Goal: Information Seeking & Learning: Learn about a topic

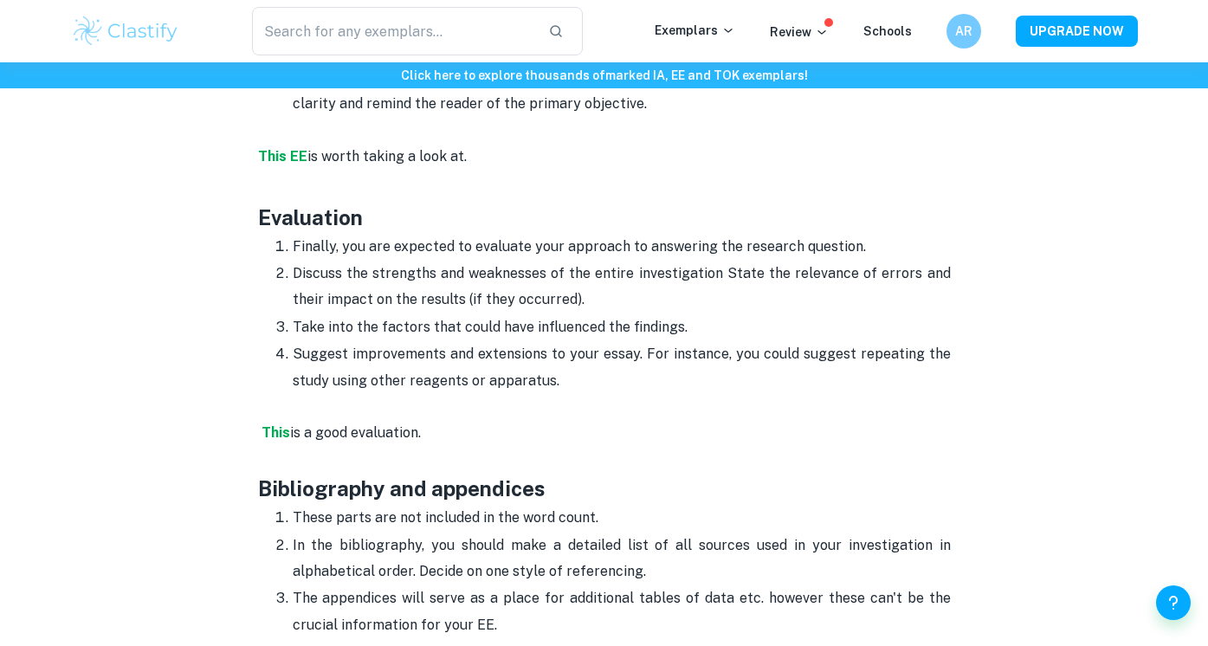
scroll to position [4289, 0]
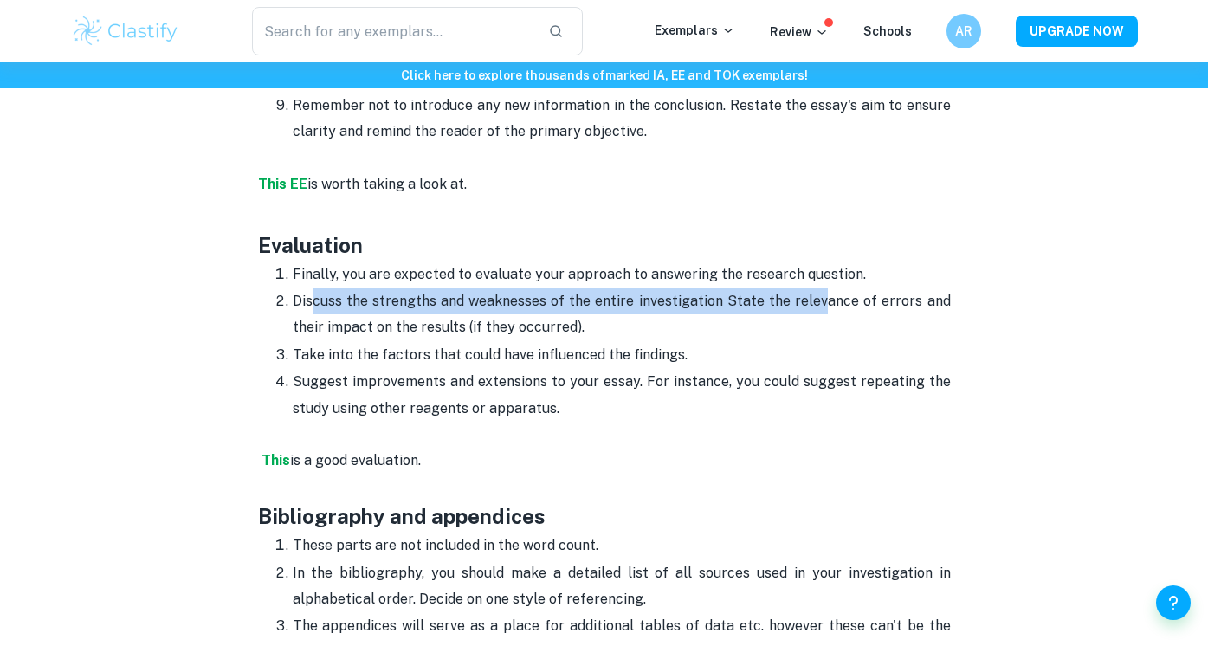
drag, startPoint x: 312, startPoint y: 274, endPoint x: 828, endPoint y: 271, distance: 516.3
click at [828, 288] on p "Discuss the strengths and weaknesses of the entire investigation State the rele…" at bounding box center [622, 314] width 658 height 53
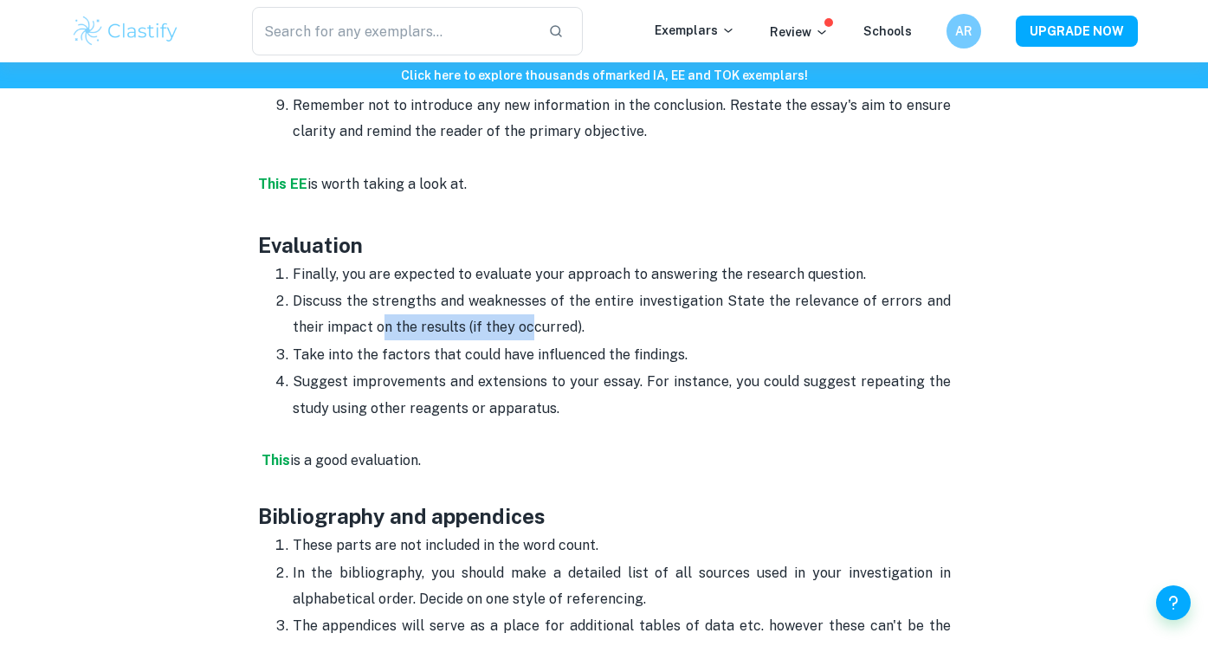
drag, startPoint x: 383, startPoint y: 311, endPoint x: 528, endPoint y: 306, distance: 145.6
click at [528, 306] on p "Discuss the strengths and weaknesses of the entire investigation State the rele…" at bounding box center [622, 314] width 658 height 53
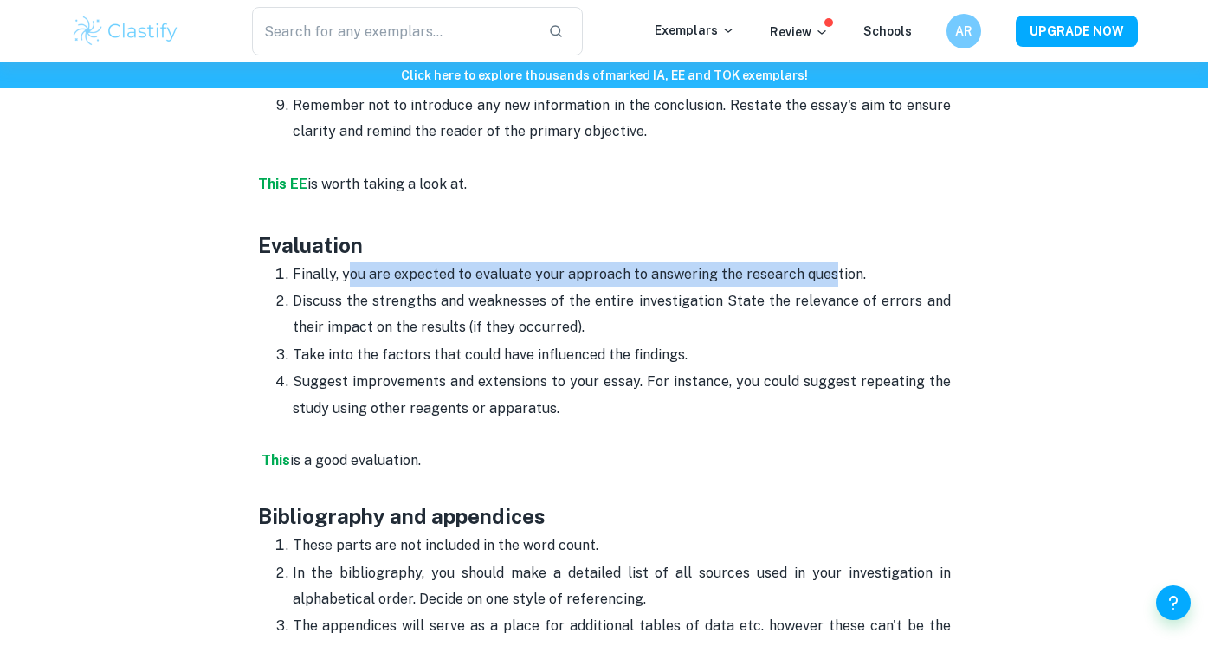
drag, startPoint x: 349, startPoint y: 254, endPoint x: 826, endPoint y: 253, distance: 476.5
click at [826, 262] on p "Finally, you are expected to evaluate your approach to answering the research q…" at bounding box center [622, 275] width 658 height 26
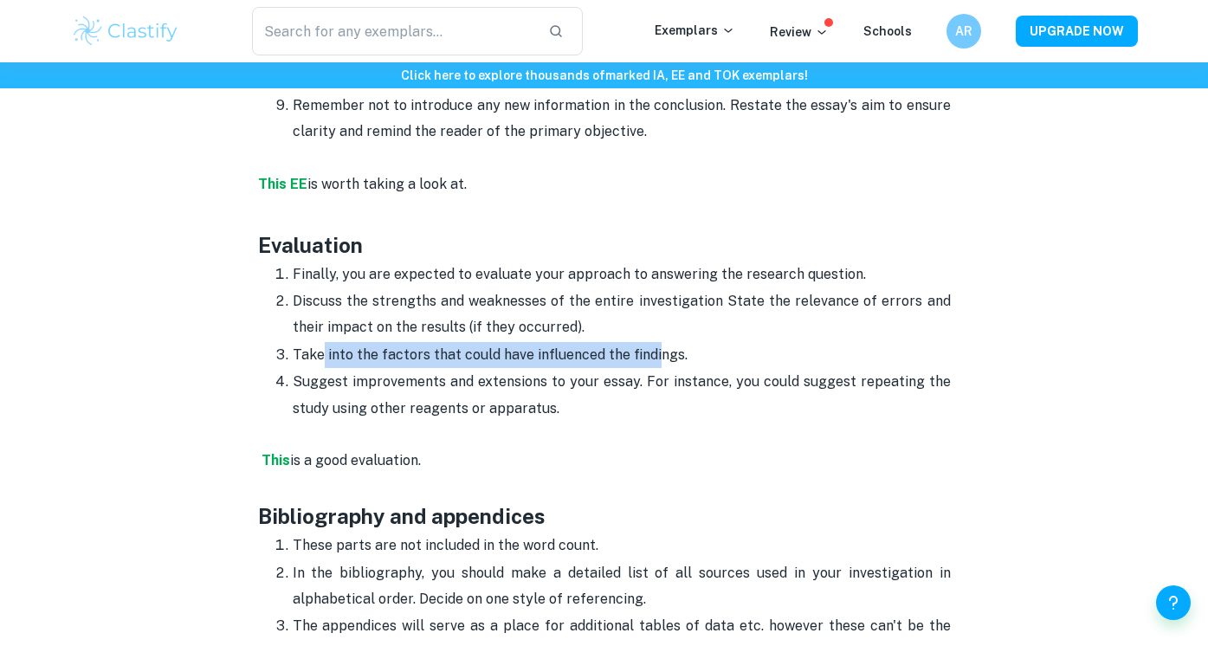
drag, startPoint x: 321, startPoint y: 333, endPoint x: 652, endPoint y: 332, distance: 331.8
click at [652, 342] on p "Take into the factors that could have influenced the findings." at bounding box center [622, 355] width 658 height 26
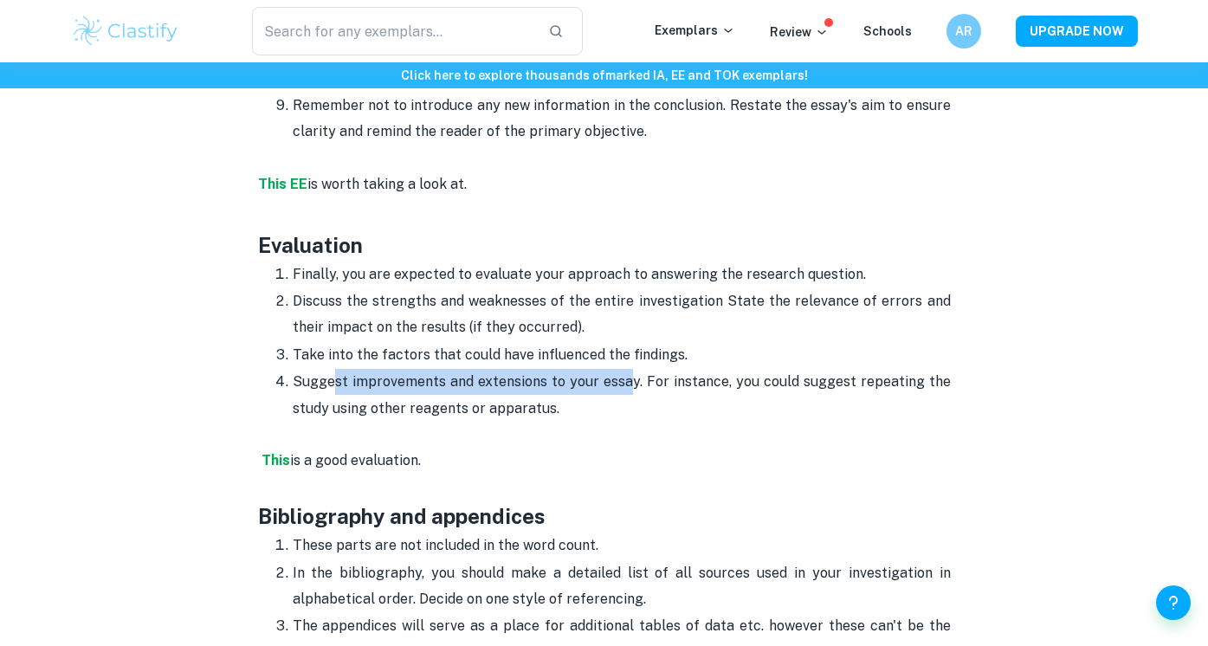
drag, startPoint x: 334, startPoint y: 359, endPoint x: 632, endPoint y: 361, distance: 298.0
click at [632, 369] on p "Suggest improvements and extensions to your essay. For instance, you could sugg…" at bounding box center [622, 395] width 658 height 53
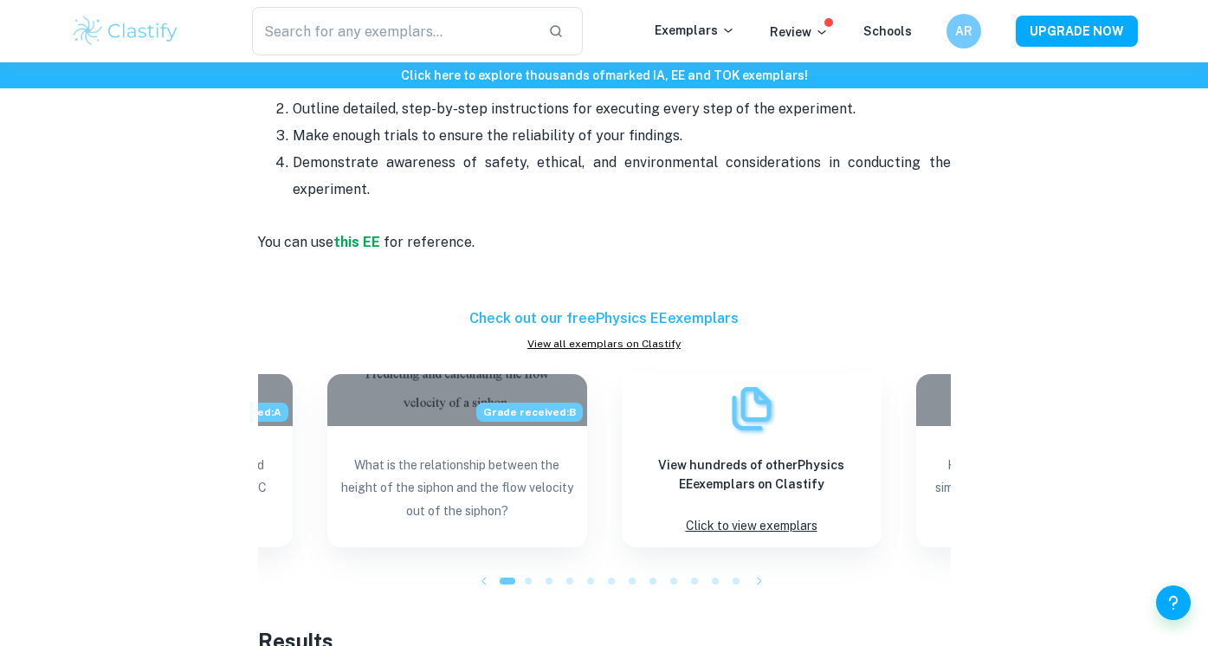
scroll to position [2834, 0]
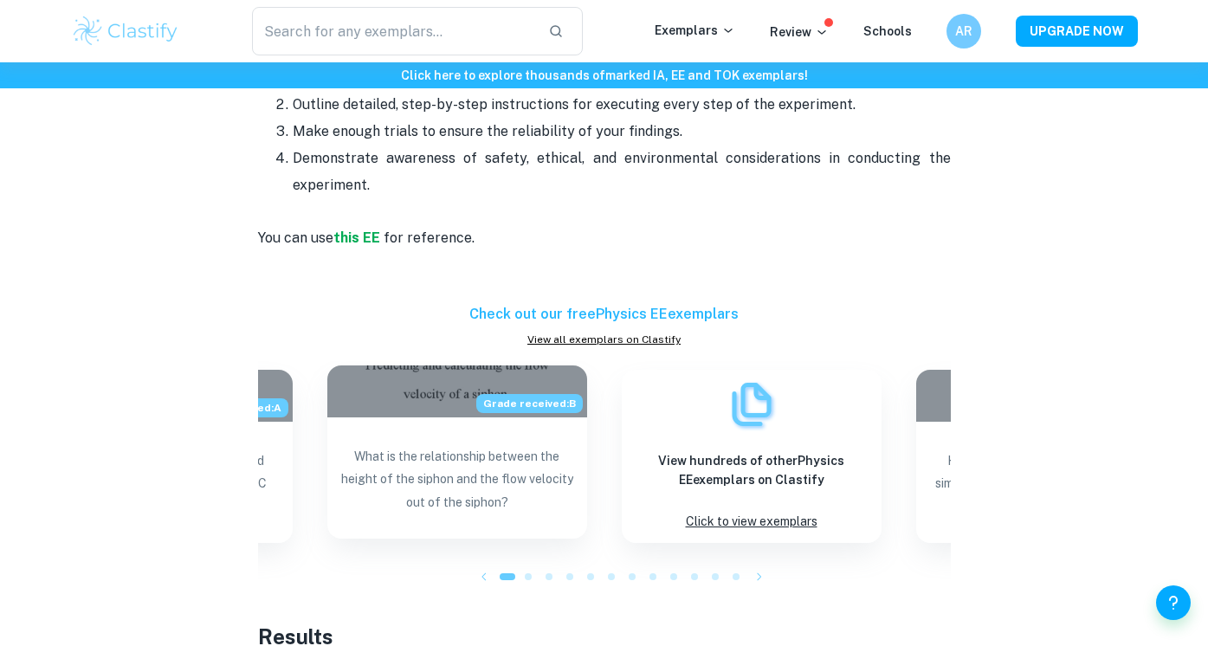
click at [468, 418] on div "What is the relationship between the height of the siphon and the flow velocity…" at bounding box center [457, 480] width 260 height 125
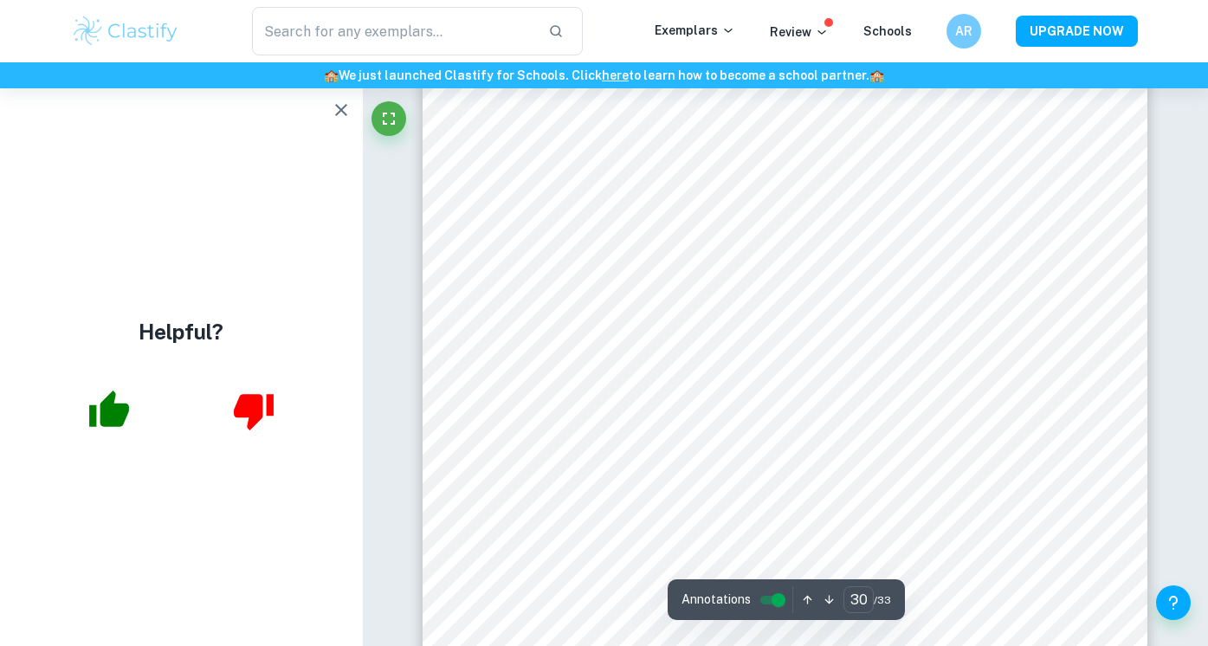
scroll to position [31100, 0]
click at [105, 410] on icon "button" at bounding box center [109, 409] width 40 height 36
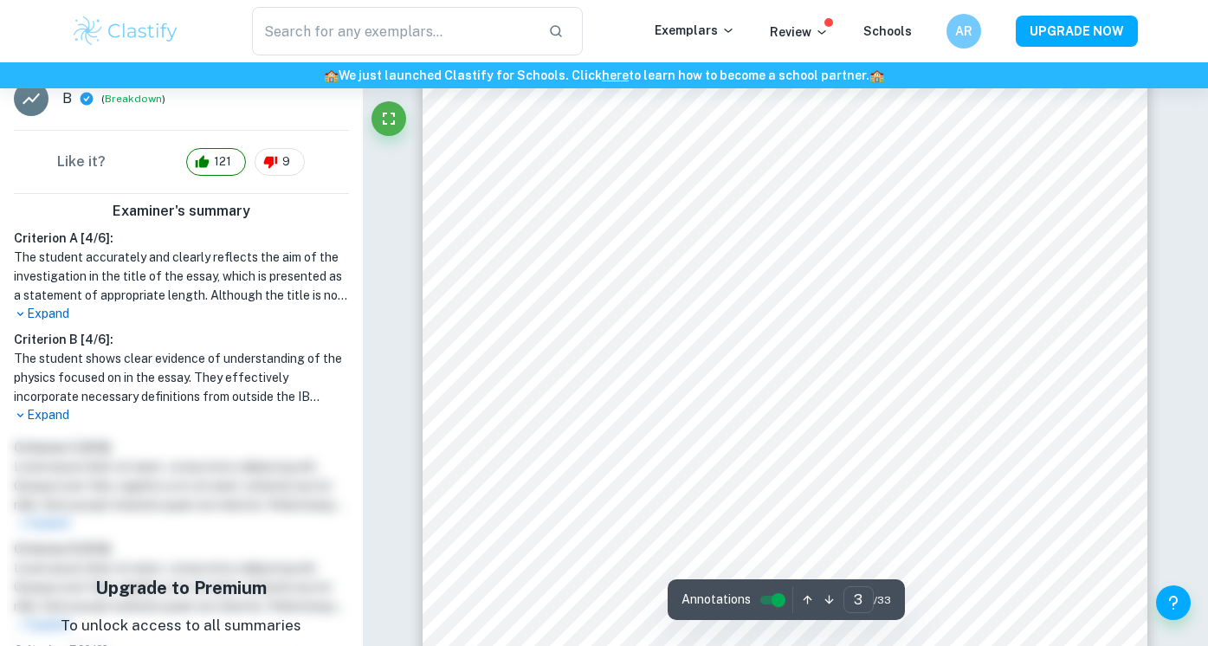
scroll to position [2626, 0]
type input "7"
